Goal: Find specific page/section: Find specific page/section

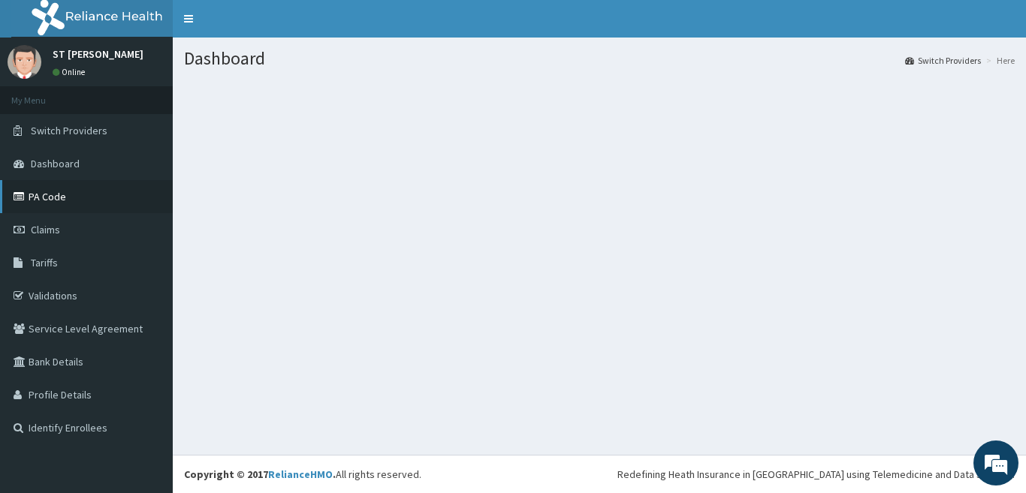
click at [56, 202] on link "PA Code" at bounding box center [86, 196] width 173 height 33
click at [41, 203] on link "PA Code" at bounding box center [86, 196] width 173 height 33
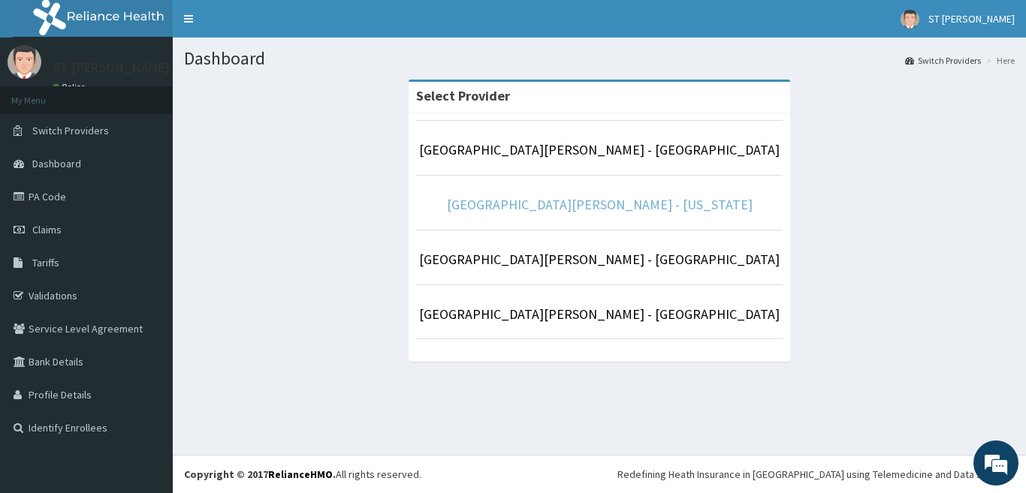
click at [551, 208] on link "[GEOGRAPHIC_DATA][PERSON_NAME] - [US_STATE]" at bounding box center [600, 204] width 306 height 17
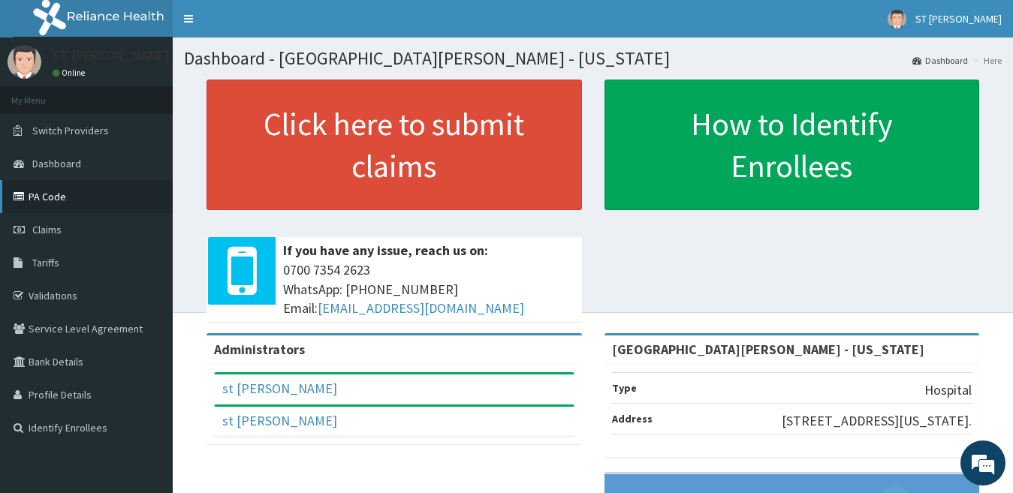
click at [53, 197] on link "PA Code" at bounding box center [86, 196] width 173 height 33
